Goal: Information Seeking & Learning: Learn about a topic

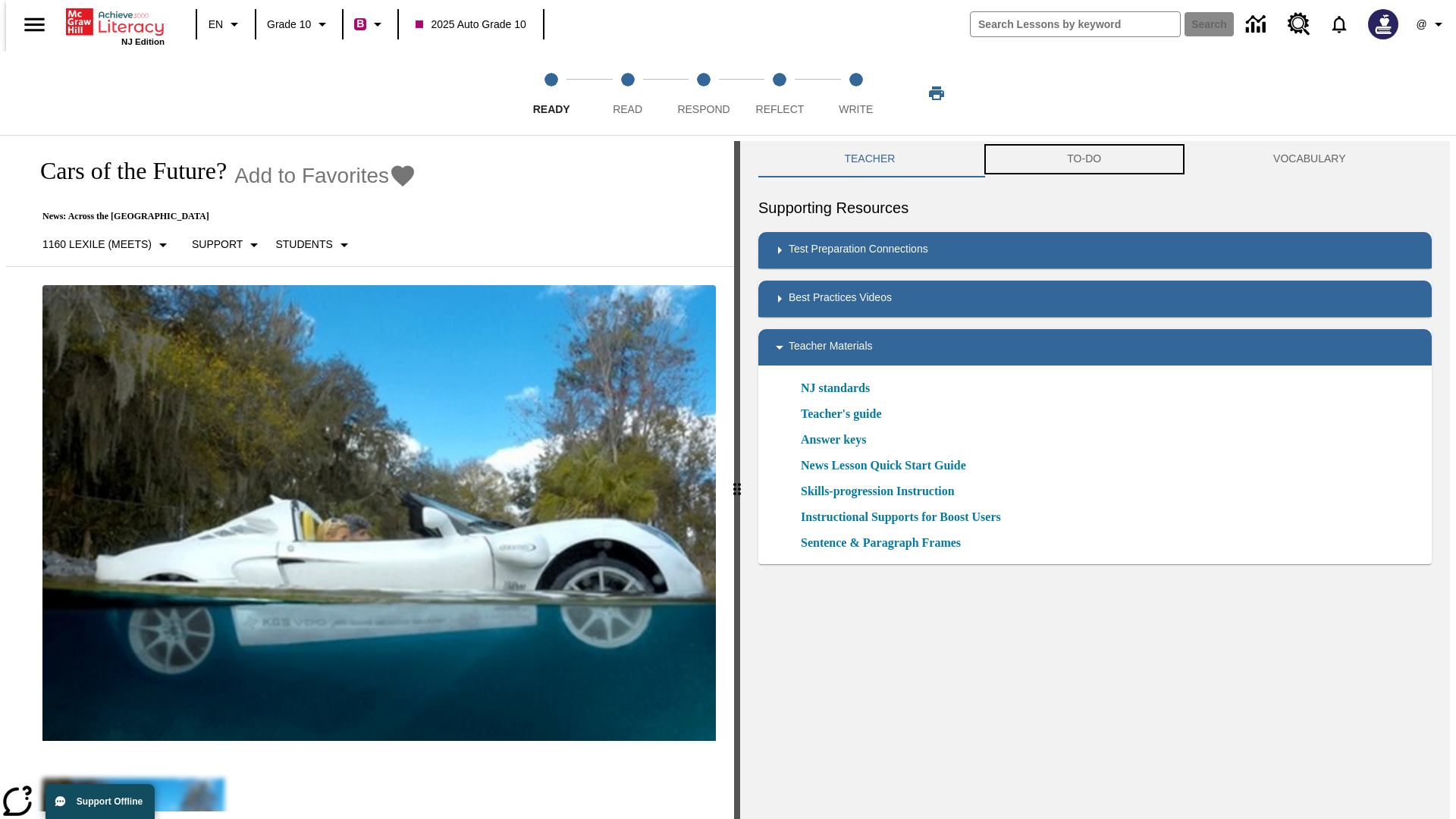
click at [1085, 159] on button "TO-DO" at bounding box center [1085, 159] width 206 height 36
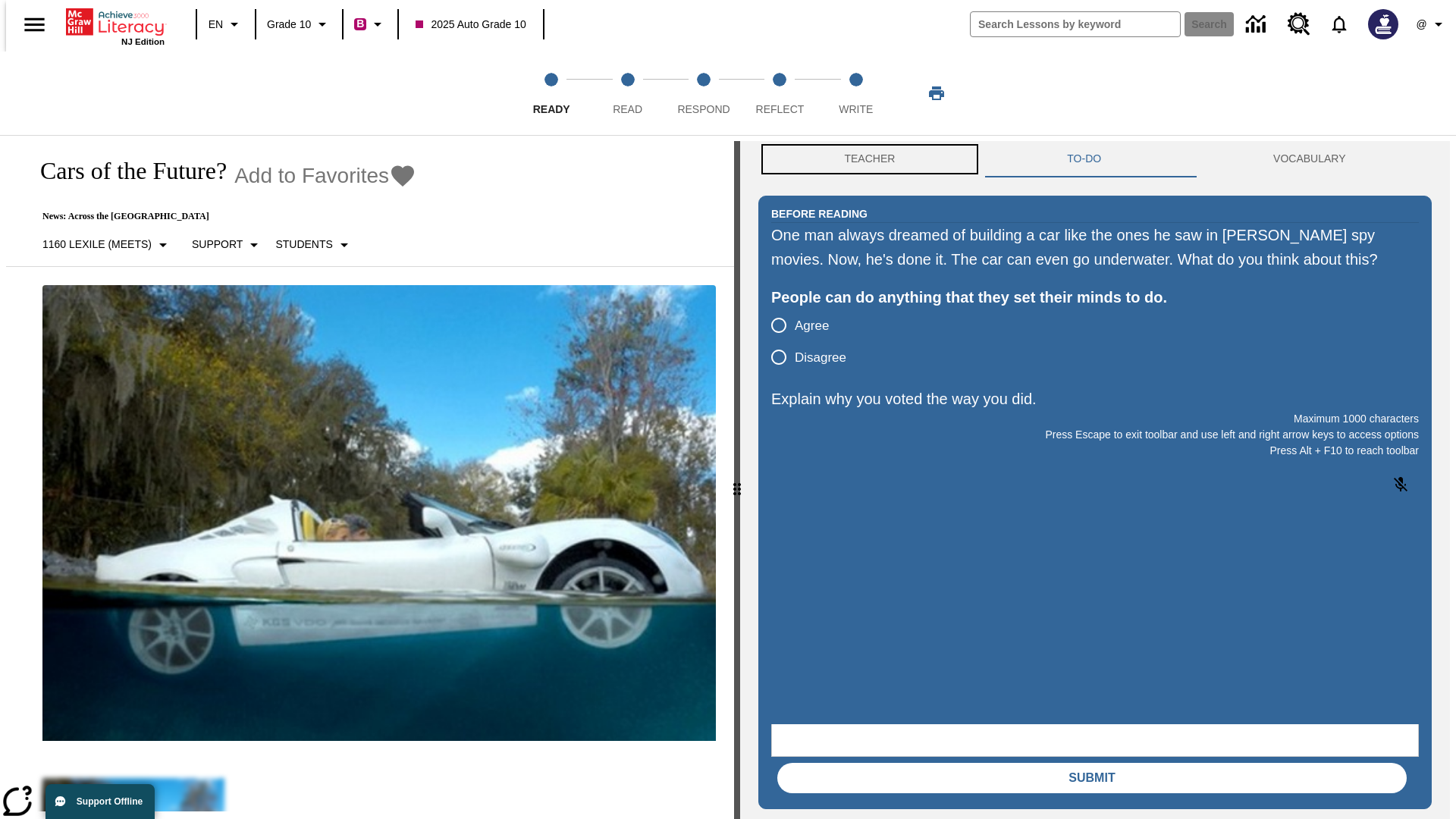
scroll to position [1, 0]
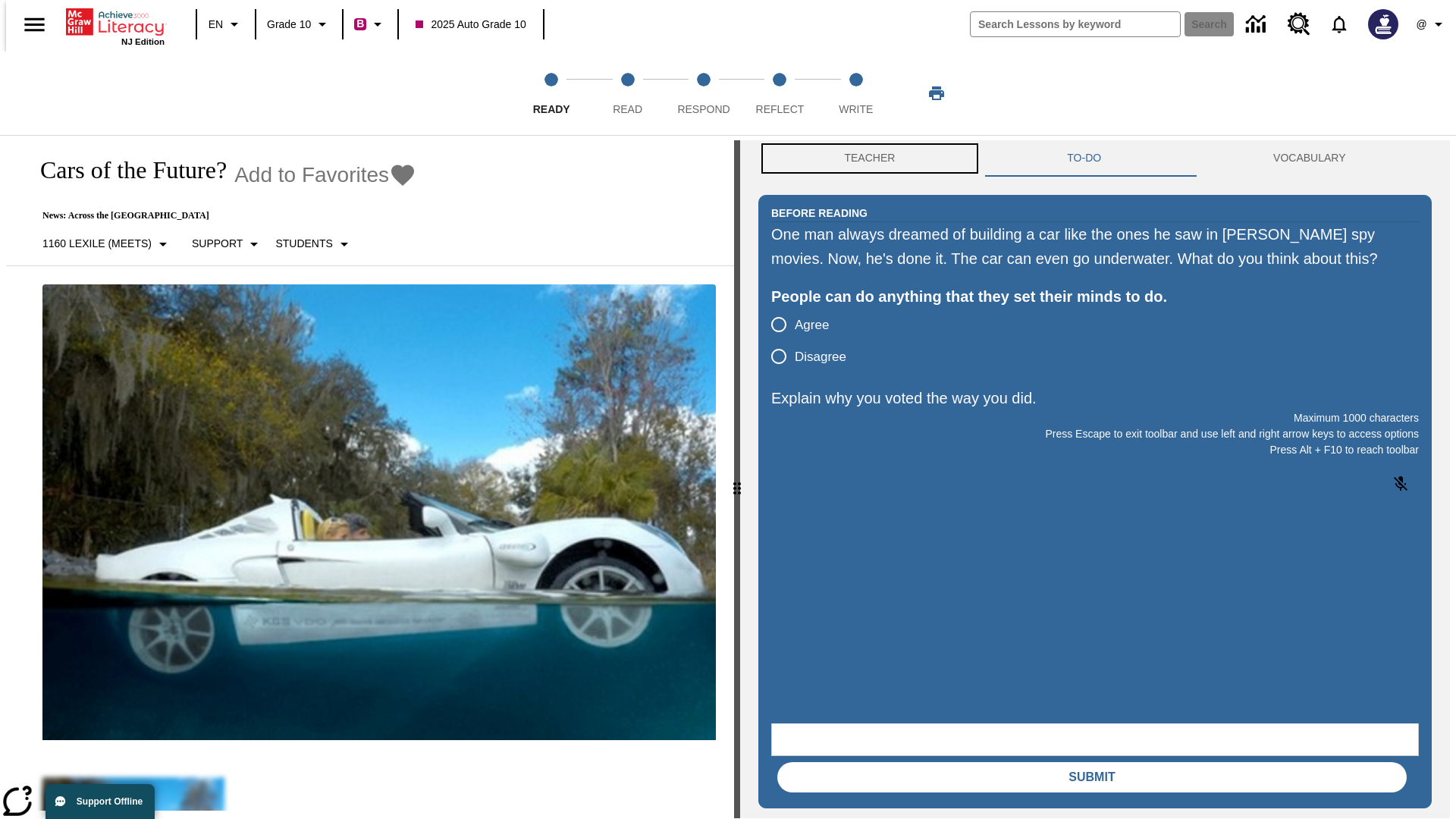
click at [866, 159] on button "Teacher" at bounding box center [869, 159] width 223 height 36
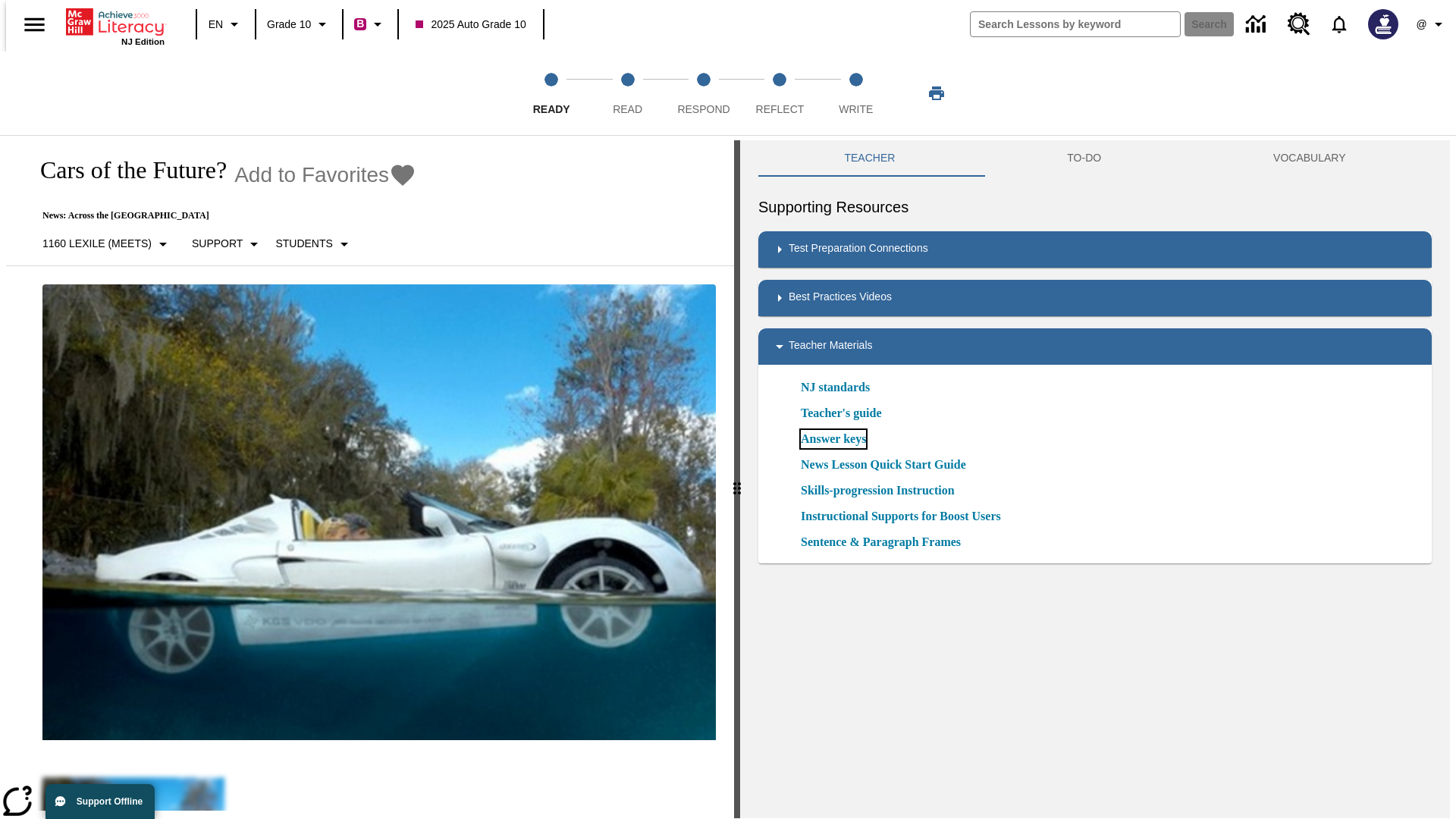
click at [833, 439] on link "Answer keys" at bounding box center [833, 439] width 65 height 18
click at [627, 94] on span "Read" at bounding box center [627, 103] width 29 height 28
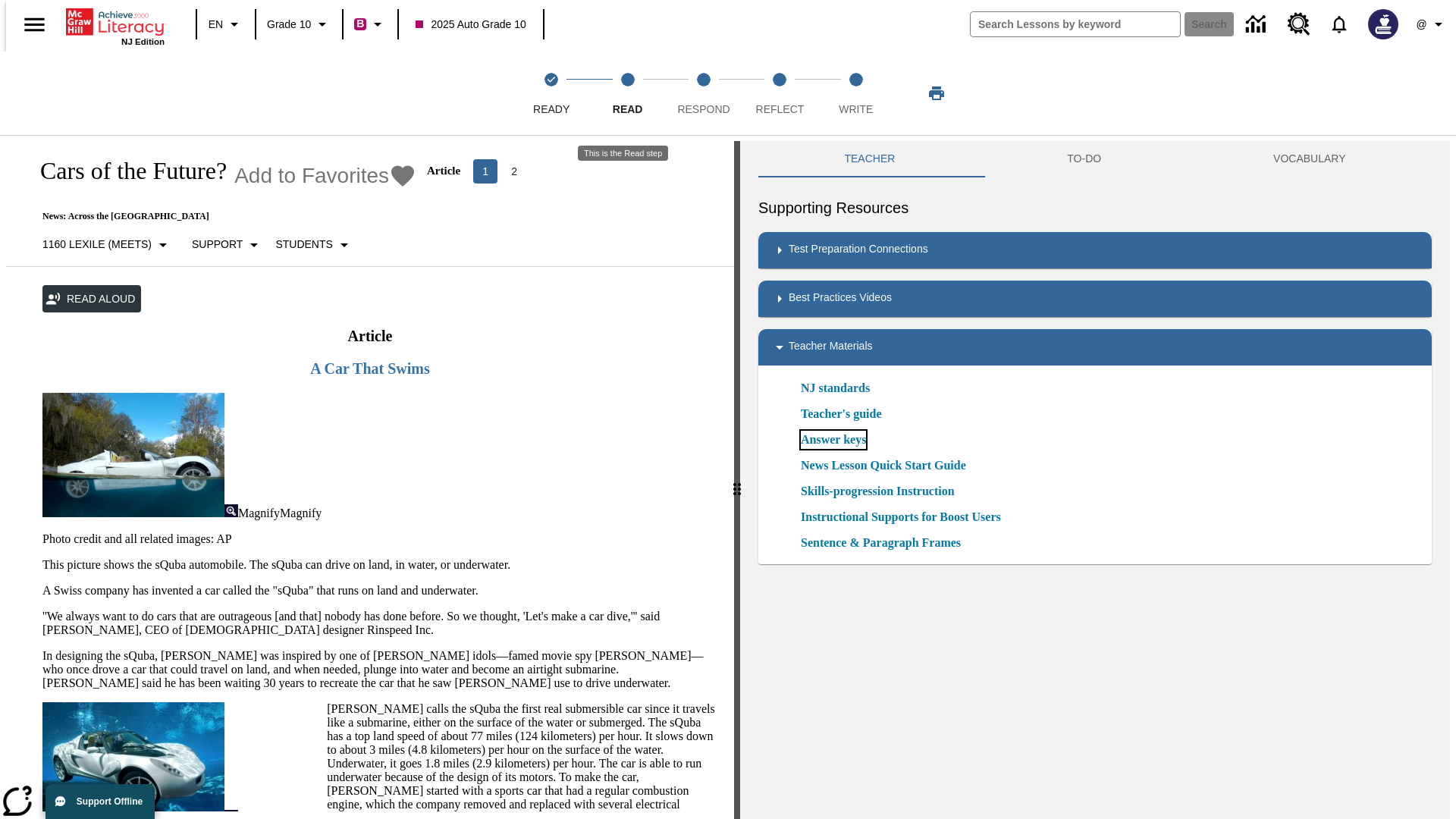
click at [833, 440] on link "Answer keys" at bounding box center [833, 439] width 65 height 18
click at [704, 94] on span "Respond" at bounding box center [704, 103] width 52 height 28
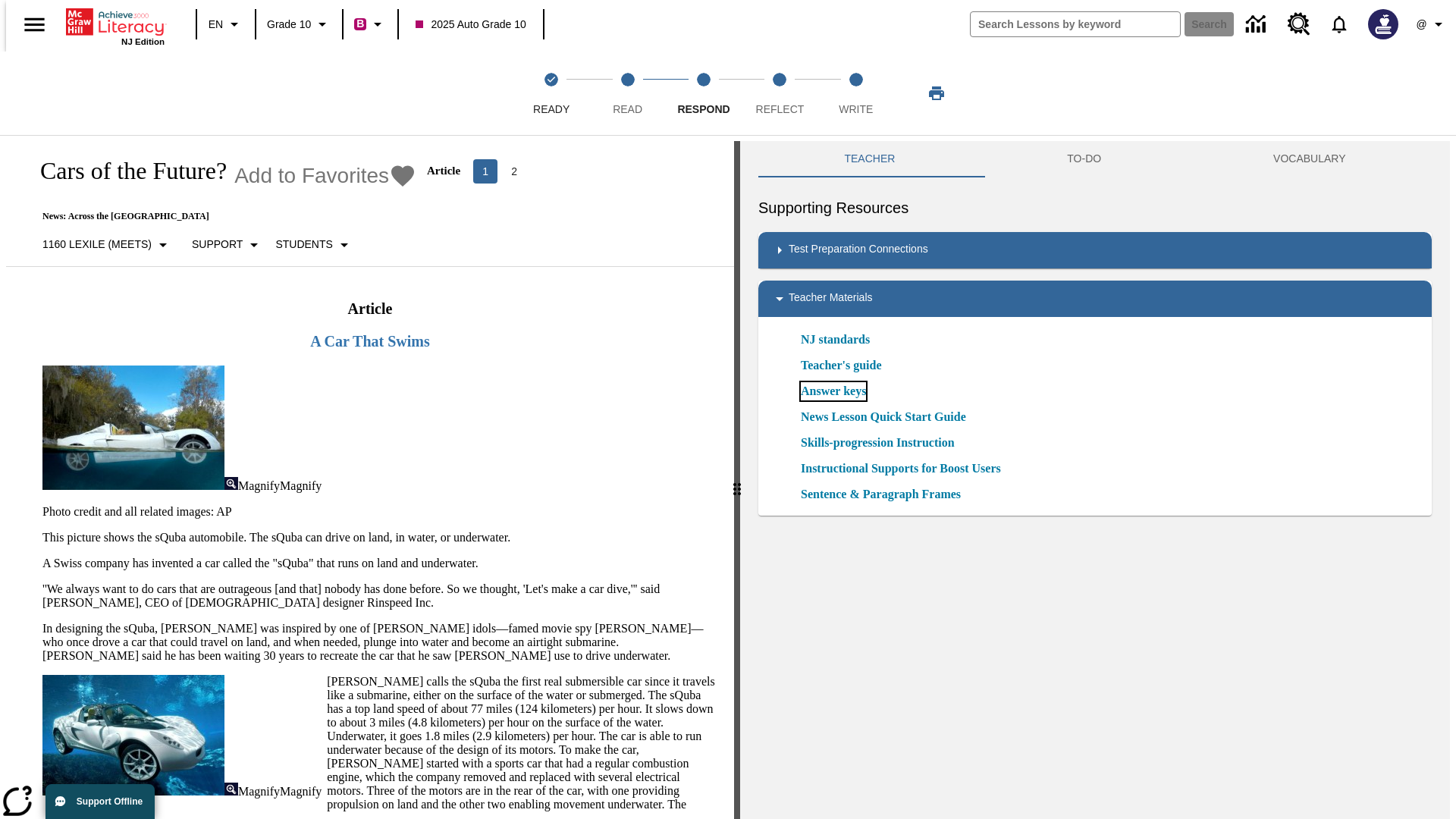
click at [833, 392] on link "Answer keys" at bounding box center [833, 391] width 65 height 18
click at [780, 94] on span "Reflect" at bounding box center [781, 103] width 49 height 28
click at [833, 392] on link "Answer keys" at bounding box center [833, 391] width 65 height 18
click at [855, 94] on span "Write" at bounding box center [855, 103] width 34 height 28
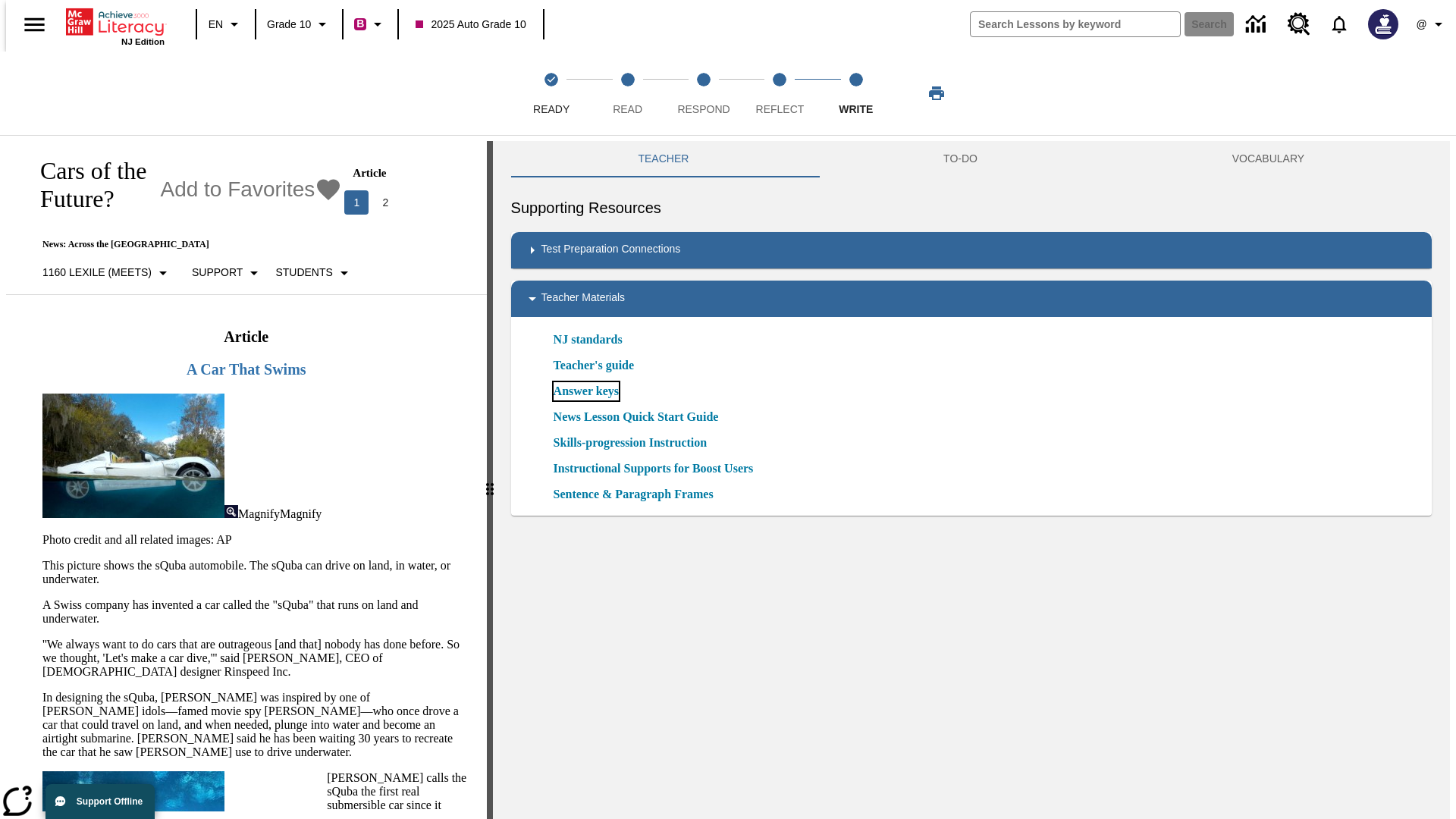
click at [585, 392] on link "Answer keys" at bounding box center [586, 391] width 65 height 18
